Goal: Communication & Community: Ask a question

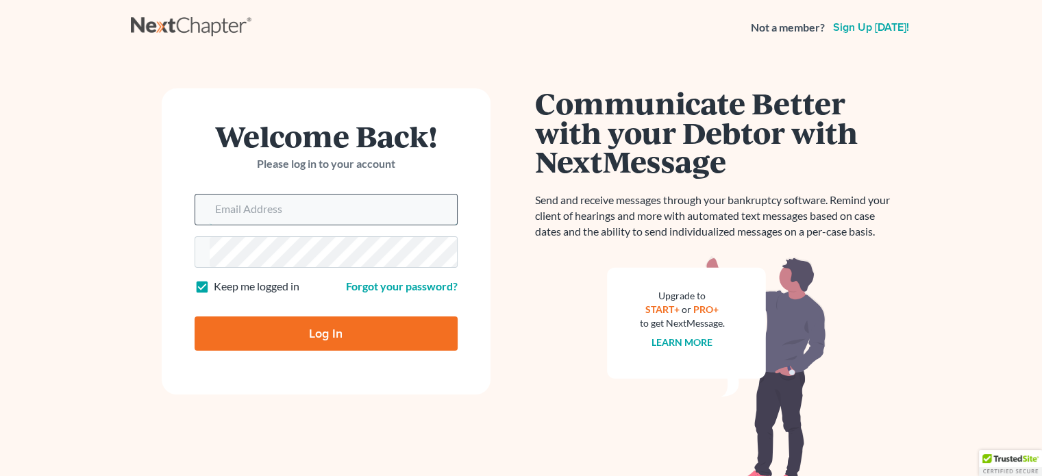
click at [310, 209] on input "Email Address" at bounding box center [333, 209] width 247 height 30
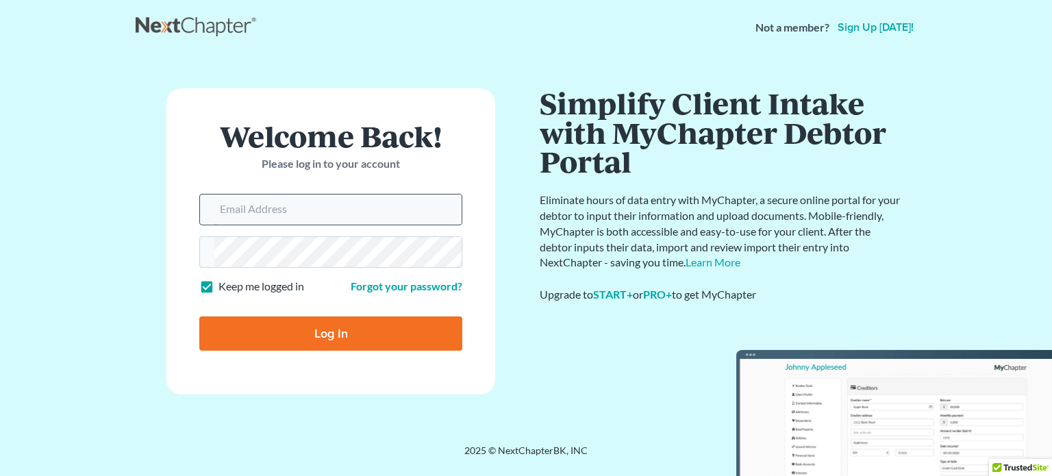
click at [301, 205] on input "Email Address" at bounding box center [337, 209] width 247 height 30
type input "[EMAIL_ADDRESS][DOMAIN_NAME]"
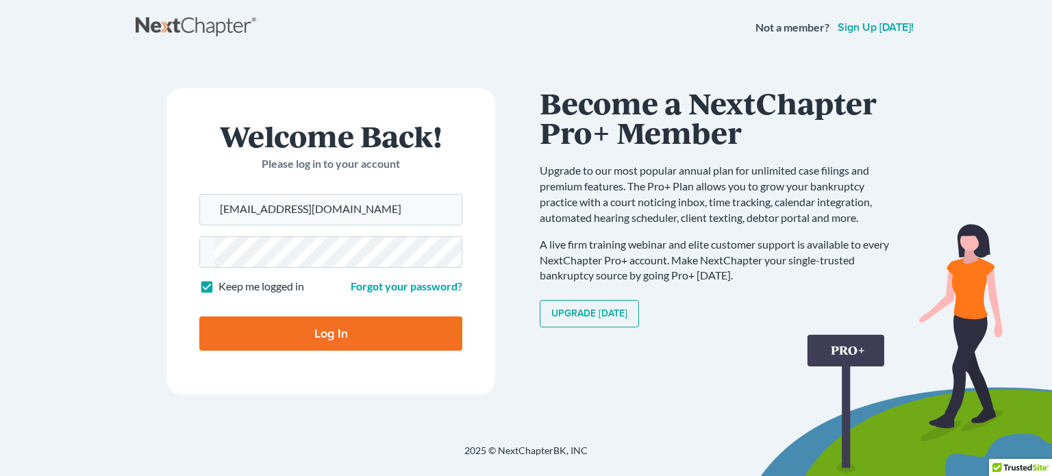
click at [334, 337] on input "Log In" at bounding box center [330, 333] width 263 height 34
type input "Thinking..."
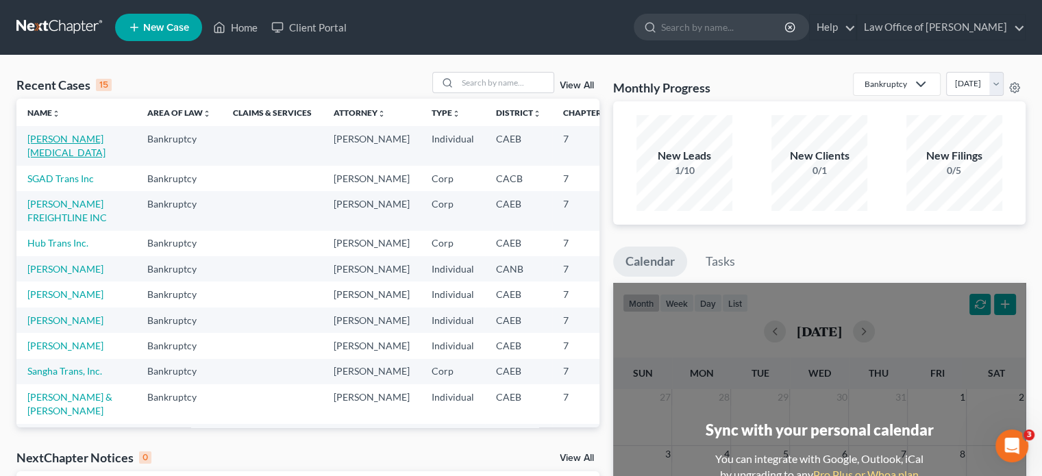
click at [53, 139] on link "Khan, Syeda" at bounding box center [66, 145] width 78 height 25
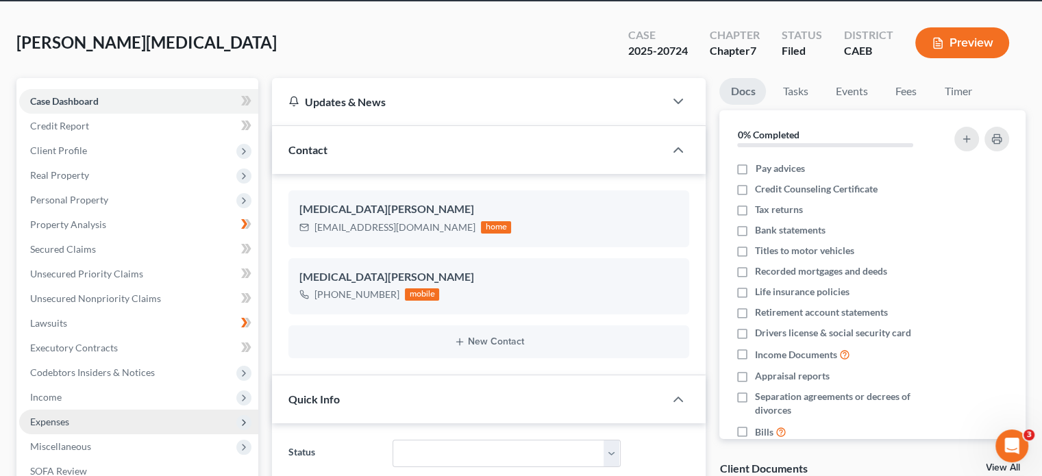
scroll to position [205, 0]
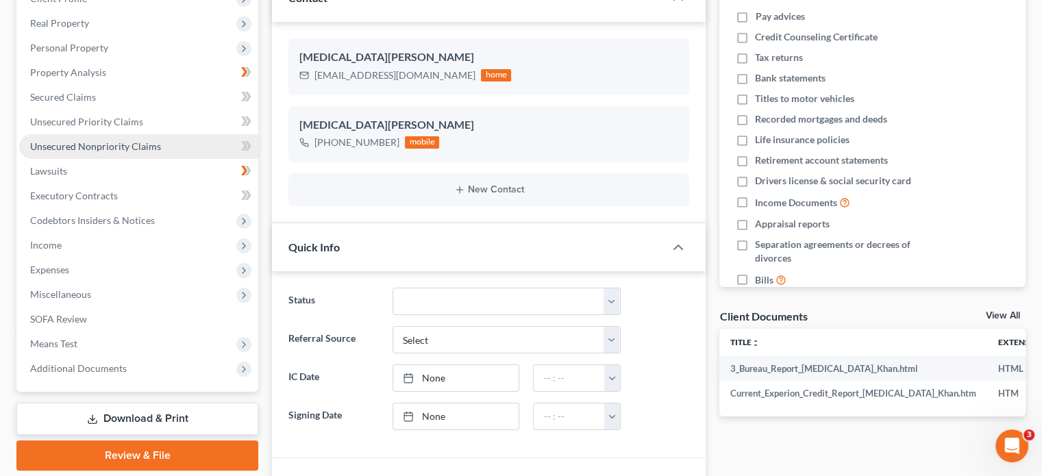
click at [182, 145] on link "Unsecured Nonpriority Claims" at bounding box center [138, 146] width 239 height 25
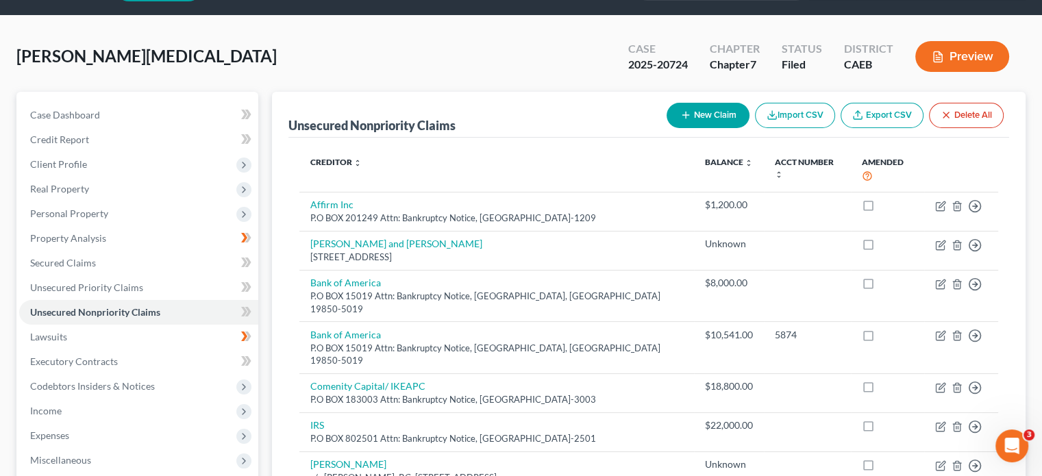
scroll to position [35, 0]
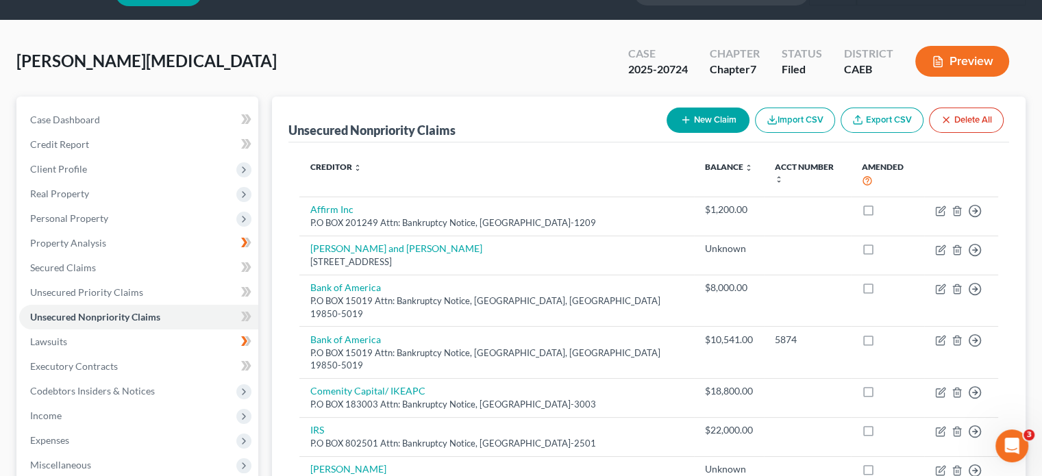
click at [1014, 448] on icon "Open Intercom Messenger" at bounding box center [1011, 446] width 23 height 23
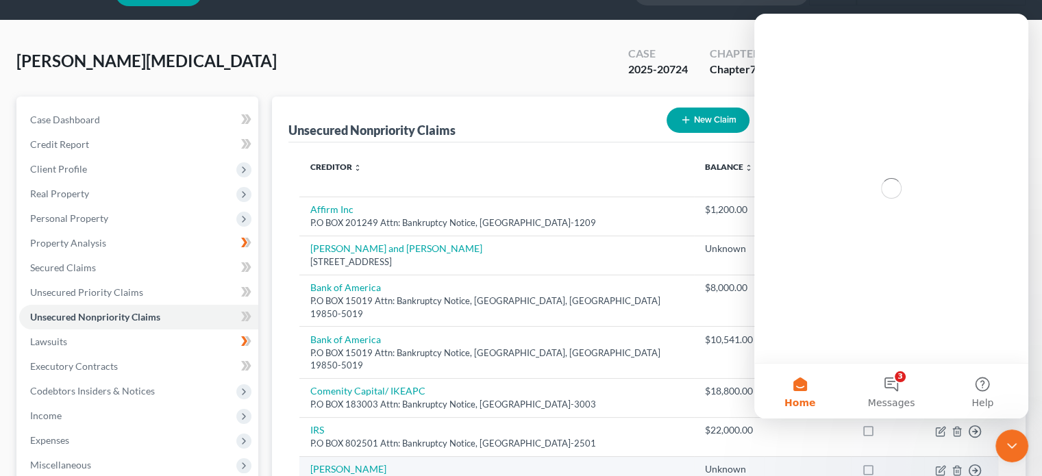
scroll to position [0, 0]
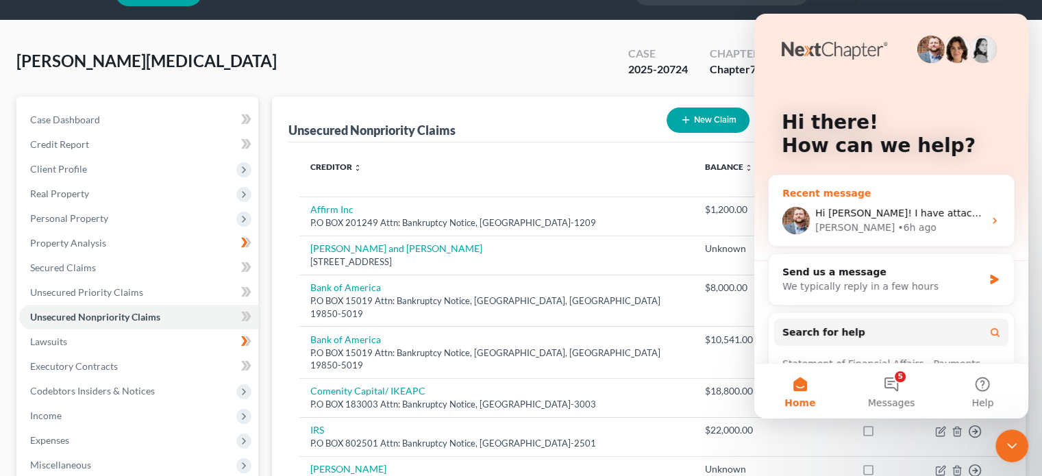
click at [897, 223] on div "James • 6h ago" at bounding box center [899, 228] width 168 height 14
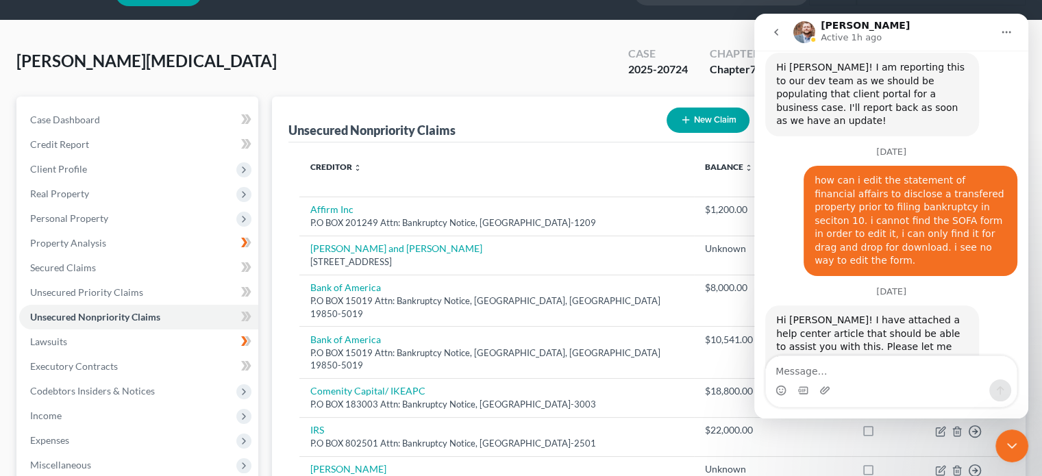
scroll to position [836, 0]
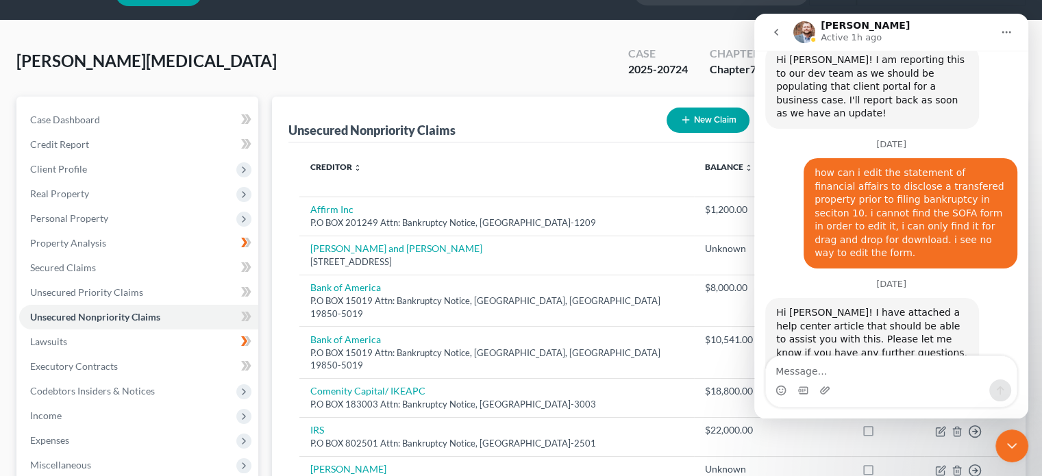
click at [879, 381] on div "Intercom messenger" at bounding box center [891, 390] width 251 height 22
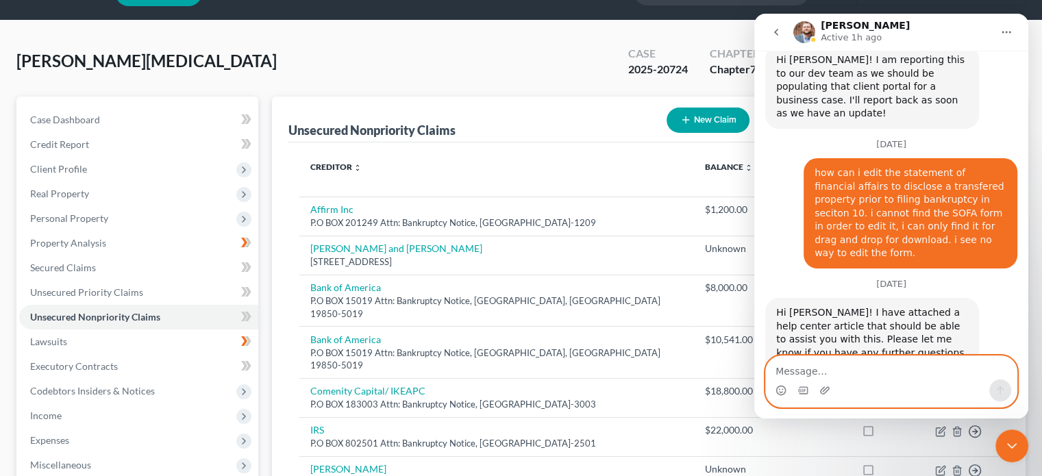
click at [859, 359] on textarea "Message…" at bounding box center [891, 367] width 251 height 23
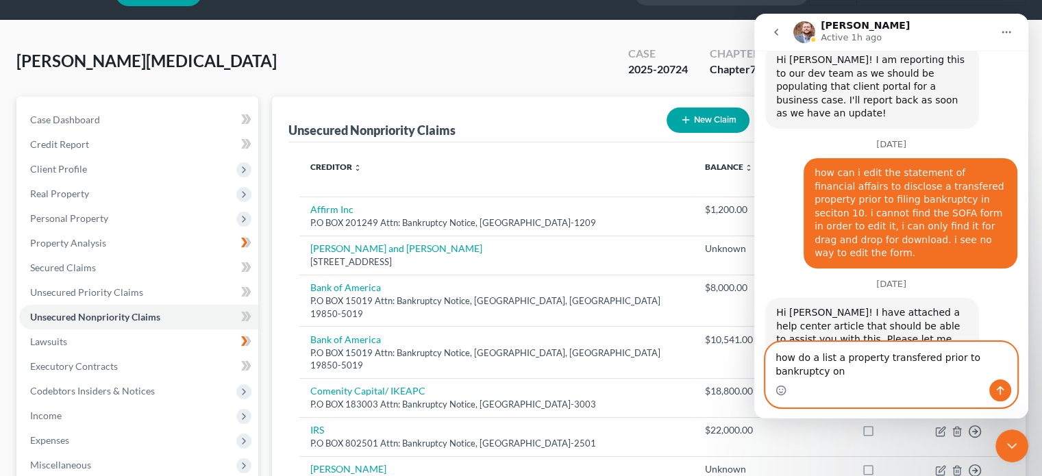
scroll to position [850, 0]
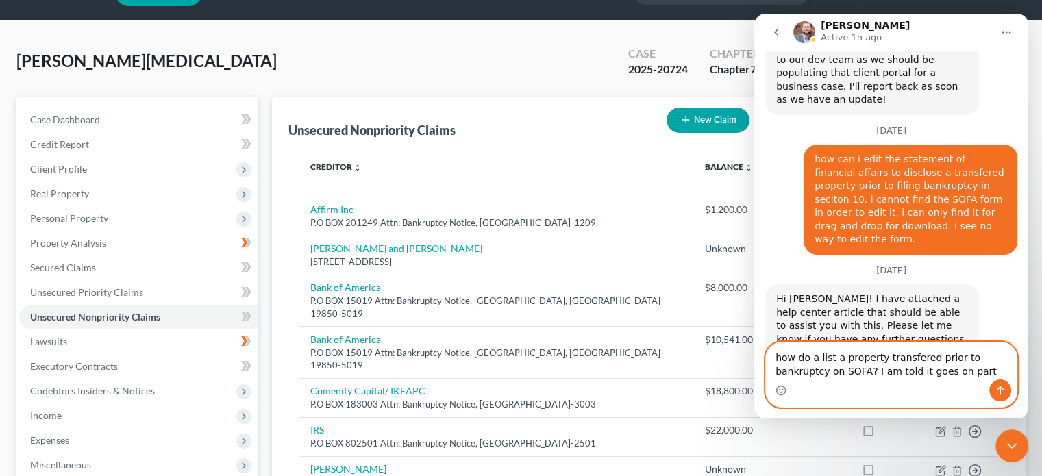
type textarea "how do a list a property transfered prior to bankruptcy on SOFA? I am told it g…"
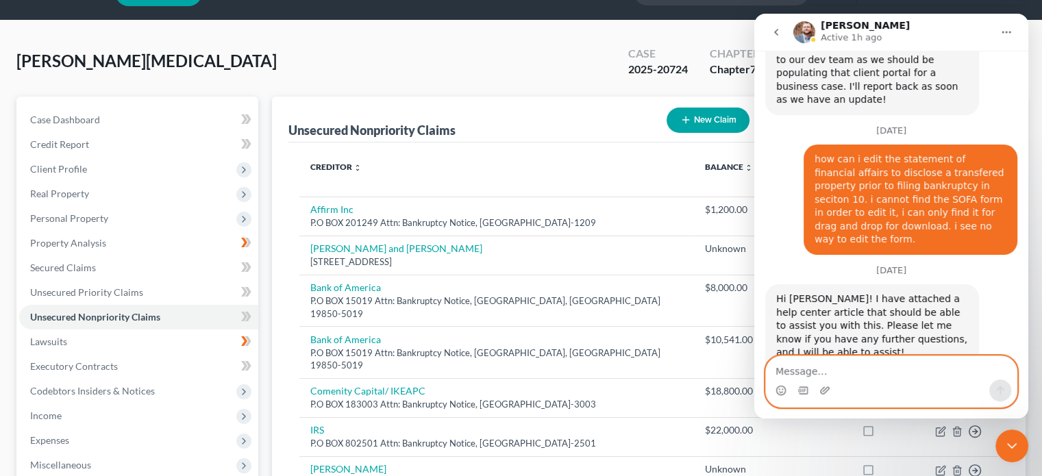
scroll to position [904, 0]
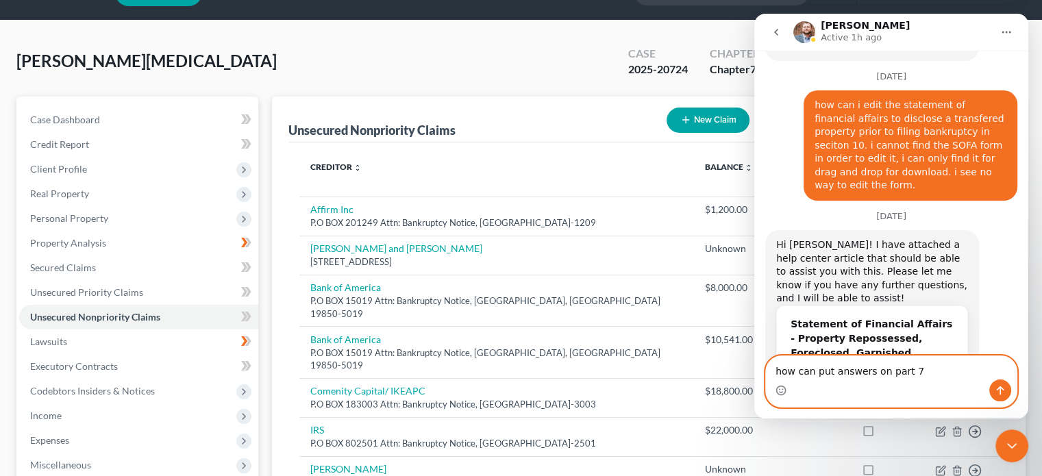
type textarea "how can put answers on part 7?"
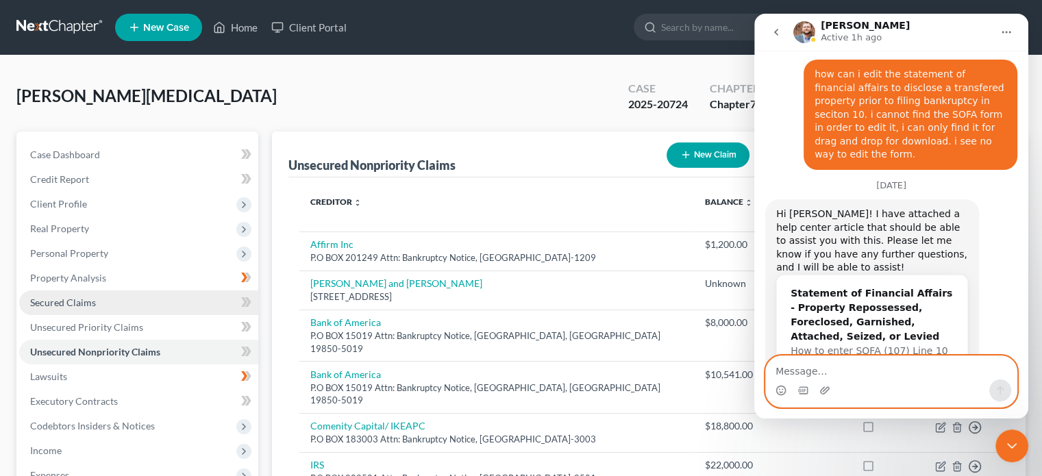
scroll to position [137, 0]
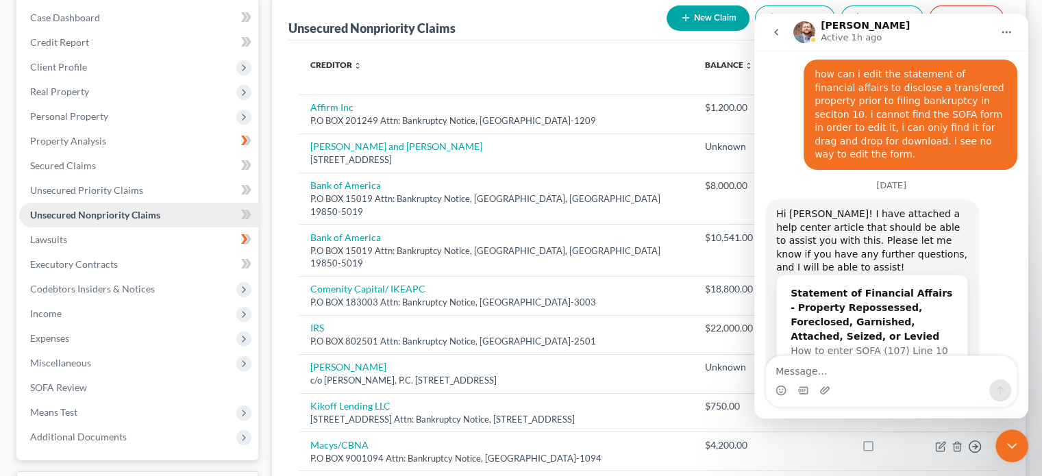
click at [95, 215] on span "Unsecured Nonpriority Claims" at bounding box center [95, 215] width 130 height 12
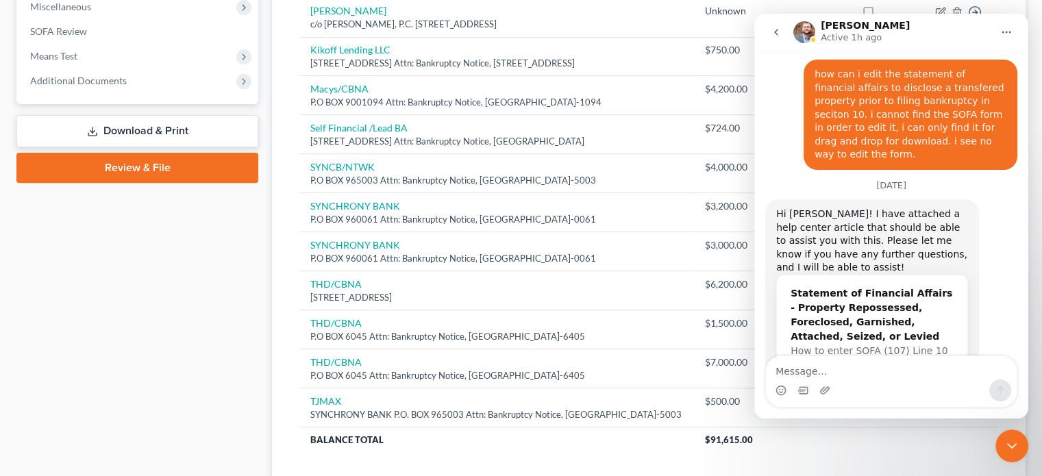
scroll to position [508, 0]
